Goal: Task Accomplishment & Management: Manage account settings

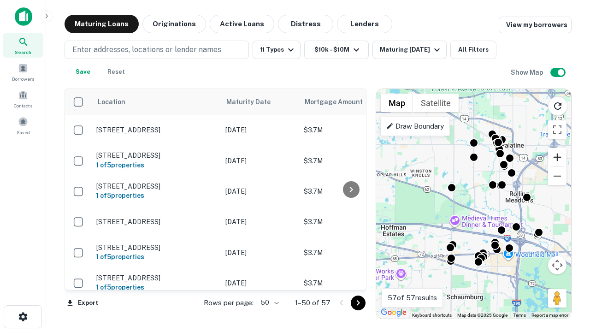
click at [557, 157] on button "Zoom in" at bounding box center [557, 157] width 18 height 18
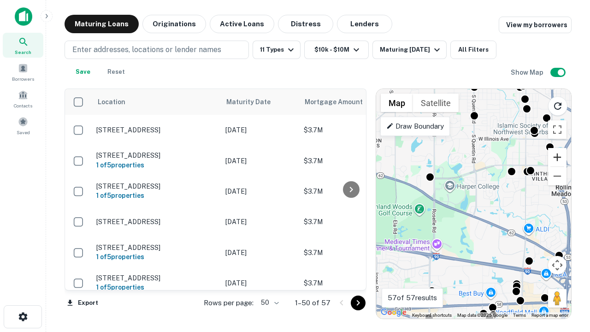
click at [557, 157] on button "Zoom in" at bounding box center [557, 157] width 18 height 18
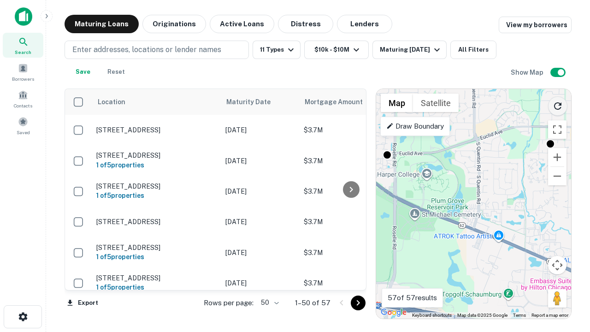
click at [558, 104] on icon "Reload search area" at bounding box center [557, 106] width 11 height 11
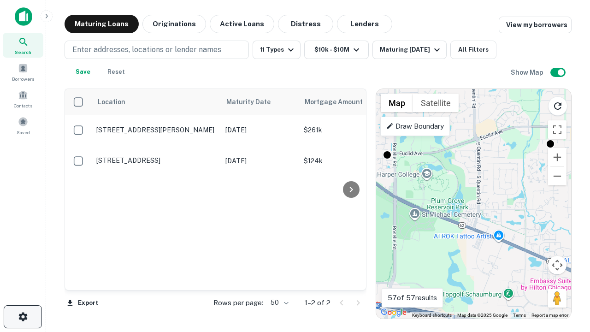
click at [23, 317] on icon "button" at bounding box center [23, 316] width 11 height 11
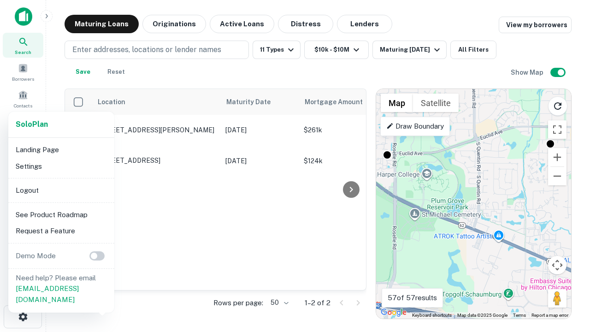
click at [61, 190] on li "Logout" at bounding box center [61, 190] width 99 height 17
